Goal: Task Accomplishment & Management: Manage account settings

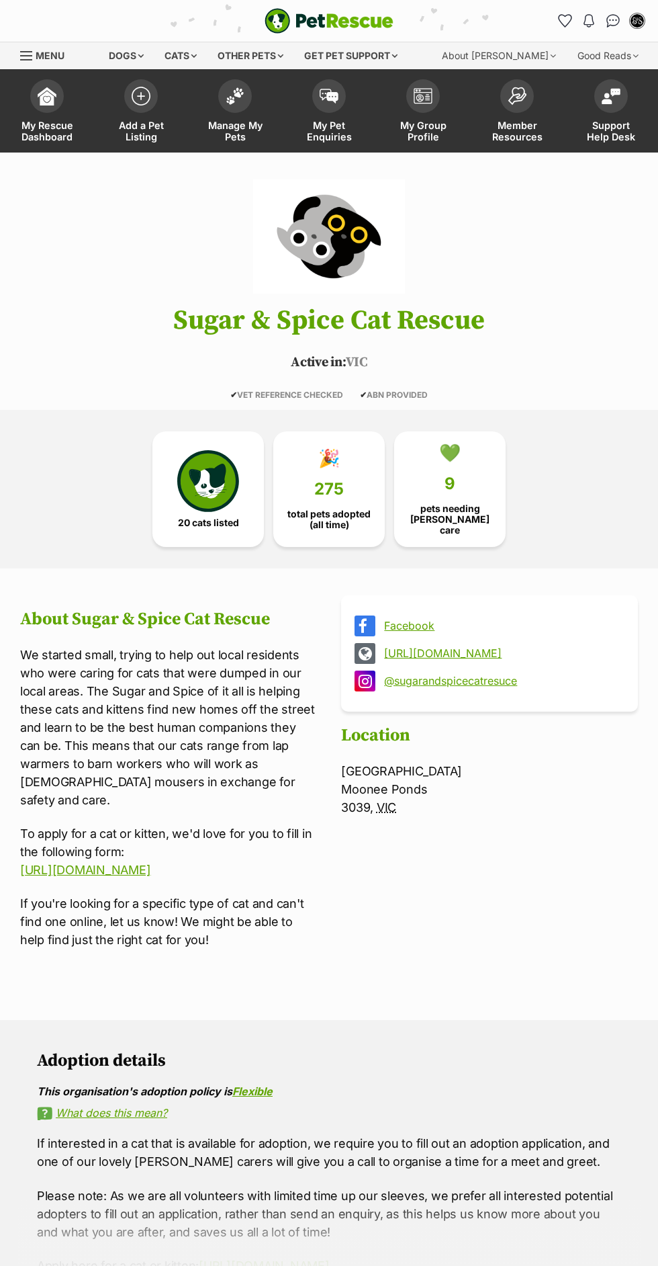
click at [258, 105] on link "Manage My Pets" at bounding box center [235, 113] width 94 height 80
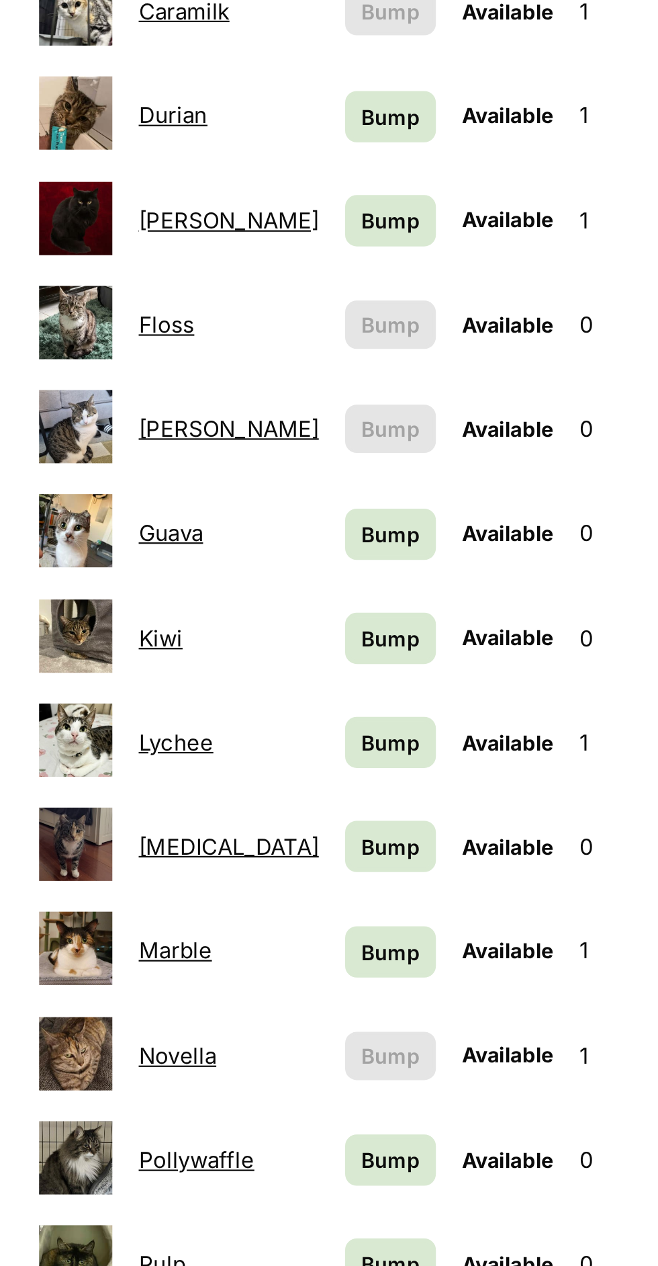
scroll to position [21, 0]
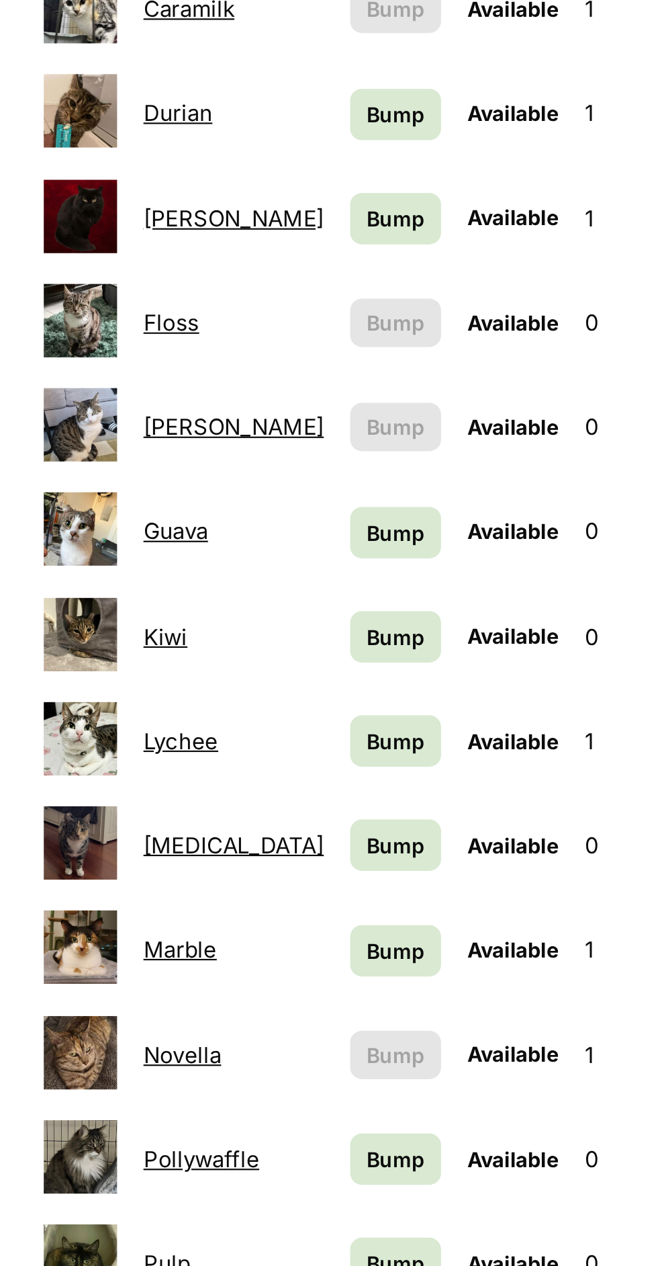
click at [296, 509] on link "Floss" at bounding box center [301, 515] width 26 height 13
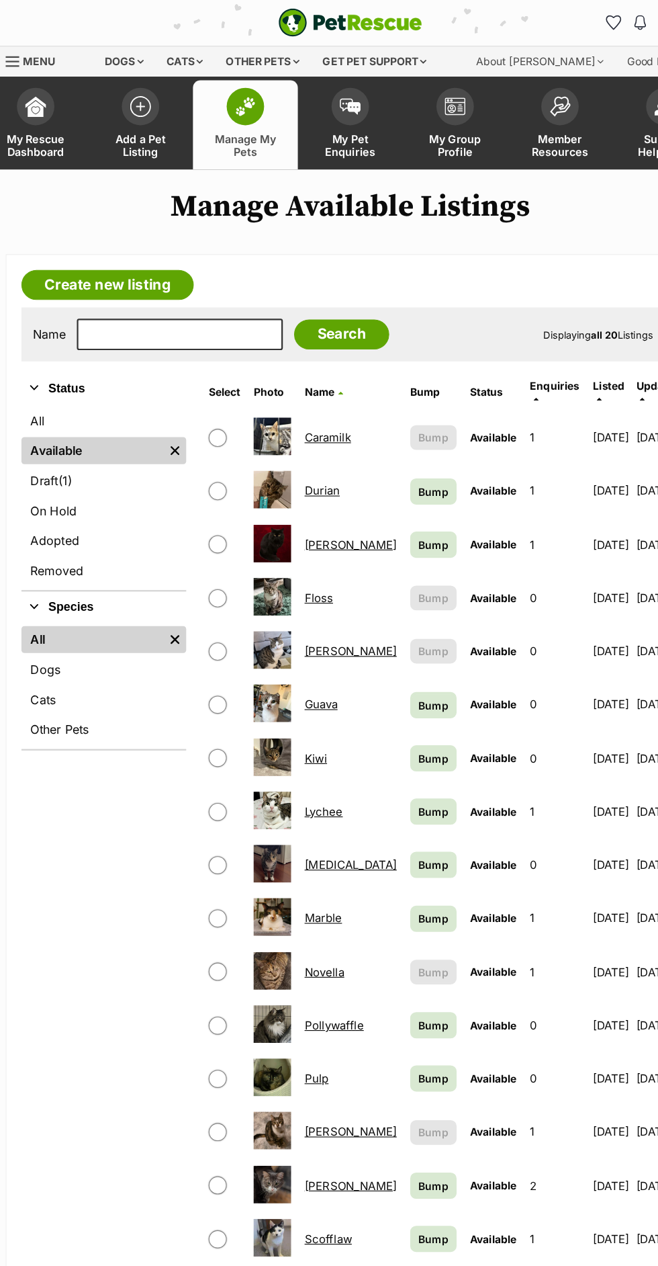
scroll to position [0, 0]
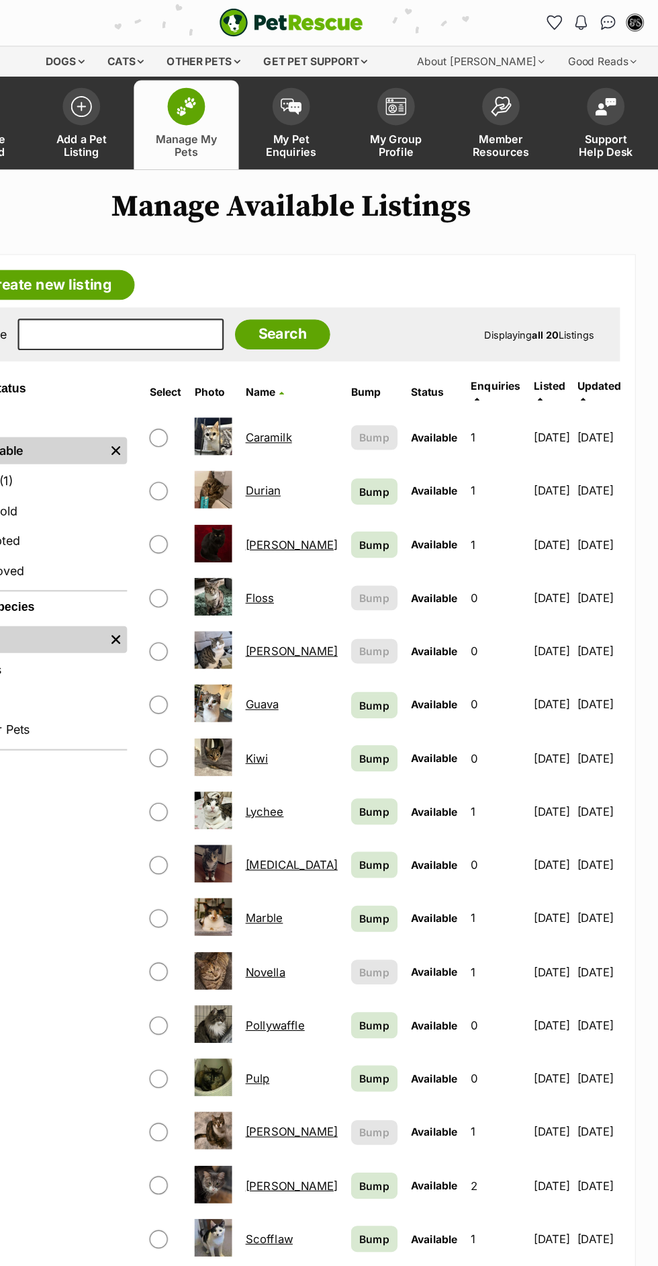
click at [617, 141] on span "Support Help Desk" at bounding box center [611, 131] width 60 height 23
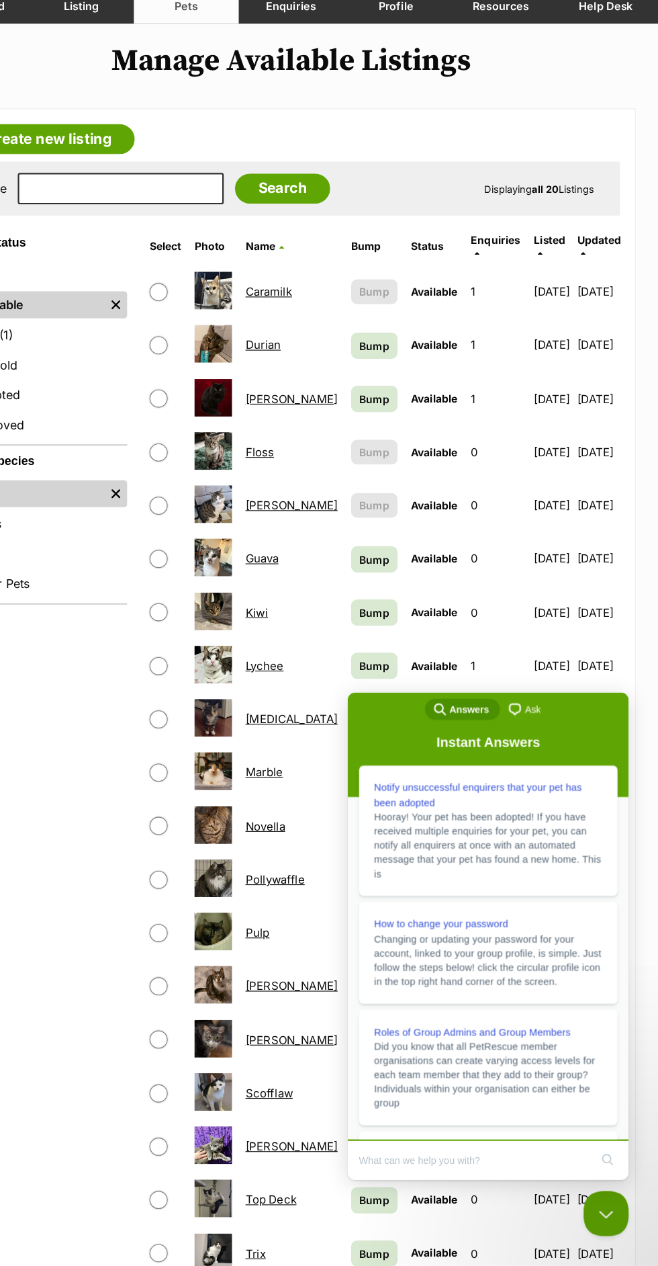
click at [138, 955] on div "Refine your search Status All Available Remove filter Draft (1) Items On Hold A…" at bounding box center [108, 933] width 148 height 1196
click at [597, 1203] on button "Close Beacon popover" at bounding box center [604, 1210] width 40 height 40
